Goal: Obtain resource: Obtain resource

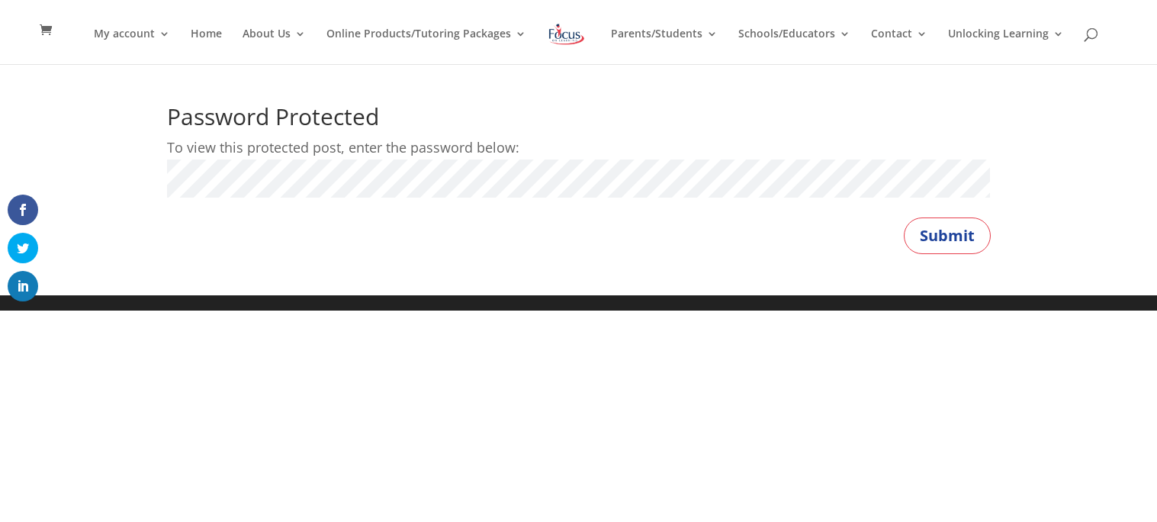
click at [904, 217] on button "Submit" at bounding box center [947, 235] width 87 height 37
